Goal: Transaction & Acquisition: Subscribe to service/newsletter

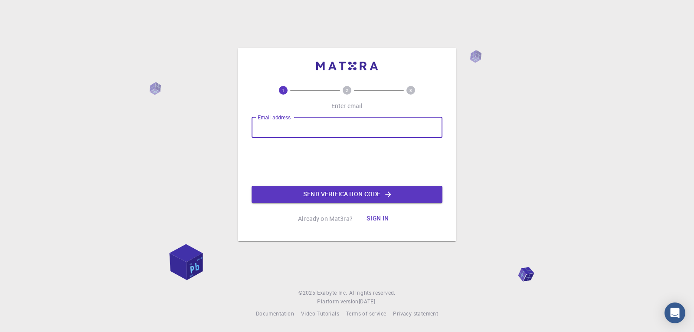
click at [365, 121] on input "Email address" at bounding box center [347, 127] width 191 height 21
type input "[EMAIL_ADDRESS][DOMAIN_NAME]"
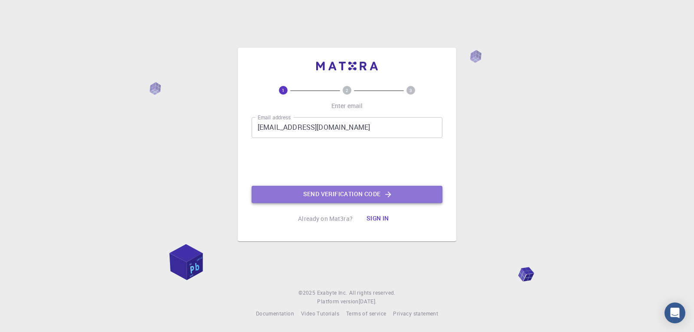
click at [318, 191] on button "Send verification code" at bounding box center [347, 194] width 191 height 17
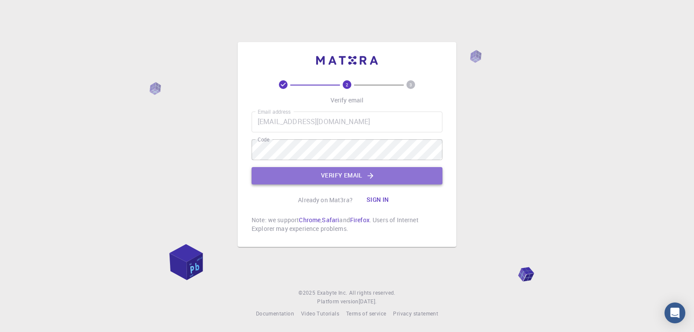
click at [389, 177] on button "Verify email" at bounding box center [347, 175] width 191 height 17
